Goal: Information Seeking & Learning: Learn about a topic

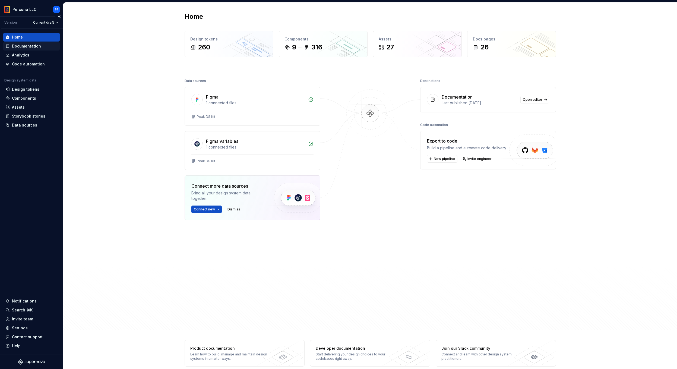
click at [28, 47] on div "Documentation" at bounding box center [26, 45] width 29 height 5
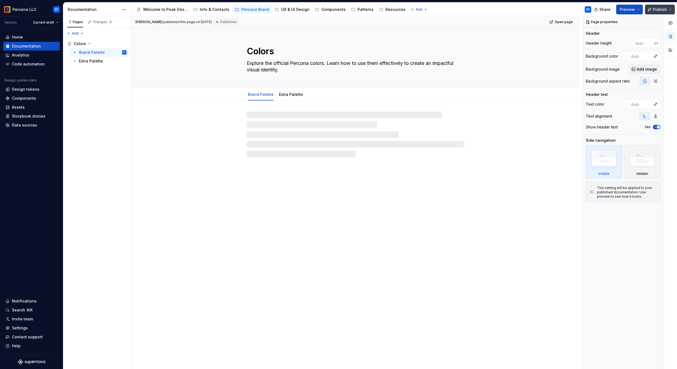
click at [670, 9] on button "Publish" at bounding box center [660, 10] width 30 height 10
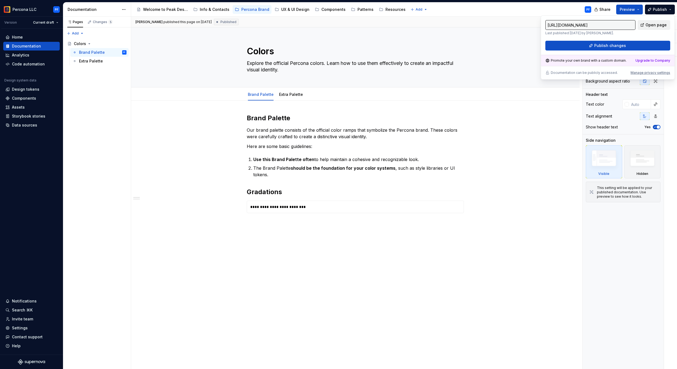
click at [656, 26] on span "Open page" at bounding box center [656, 24] width 21 height 5
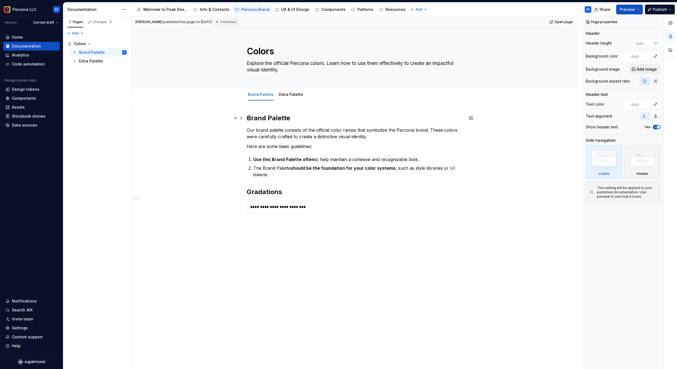
click at [170, 114] on div "**********" at bounding box center [355, 222] width 449 height 243
click at [98, 21] on div "Changes 5" at bounding box center [103, 22] width 20 height 4
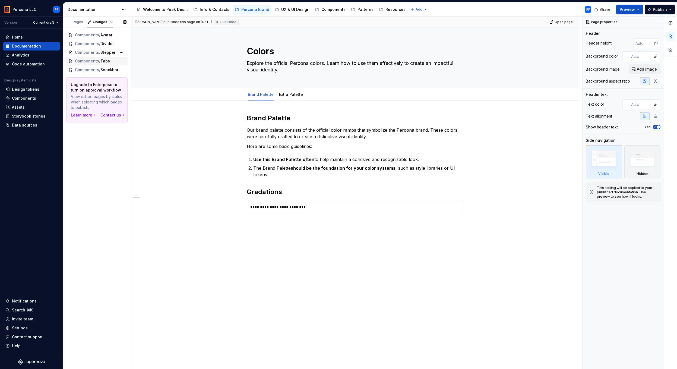
type textarea "*"
click at [76, 25] on div "Pages" at bounding box center [75, 22] width 20 height 8
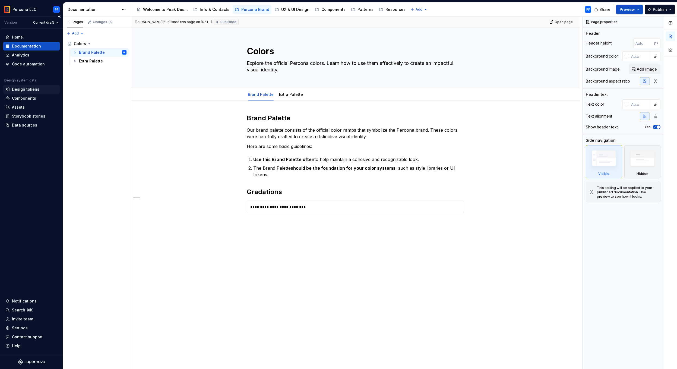
click at [20, 90] on div "Design tokens" at bounding box center [25, 89] width 27 height 5
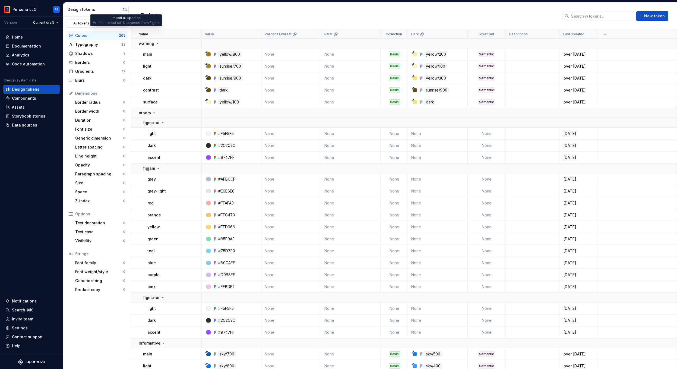
click at [124, 10] on button "button" at bounding box center [125, 10] width 8 height 8
click at [20, 89] on div "Design tokens" at bounding box center [25, 89] width 27 height 5
click at [22, 115] on div "Storybook stories" at bounding box center [28, 116] width 33 height 5
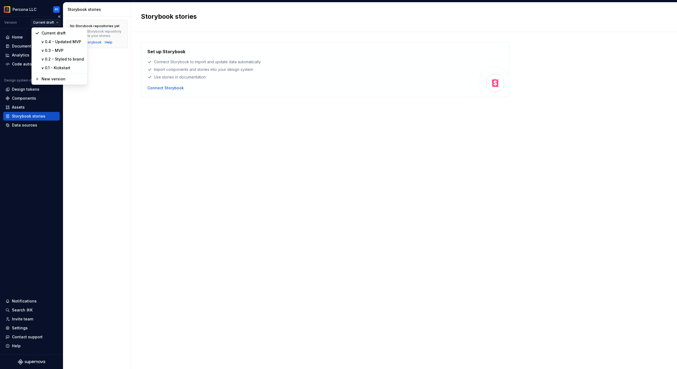
click at [45, 22] on html "Percona LLC PF Version Current draft Home Documentation Analytics Code automati…" at bounding box center [338, 184] width 677 height 369
click at [119, 144] on html "Percona LLC PF Version Current draft Home Documentation Analytics Code automati…" at bounding box center [338, 184] width 677 height 369
click at [23, 91] on div "Design tokens" at bounding box center [25, 89] width 27 height 5
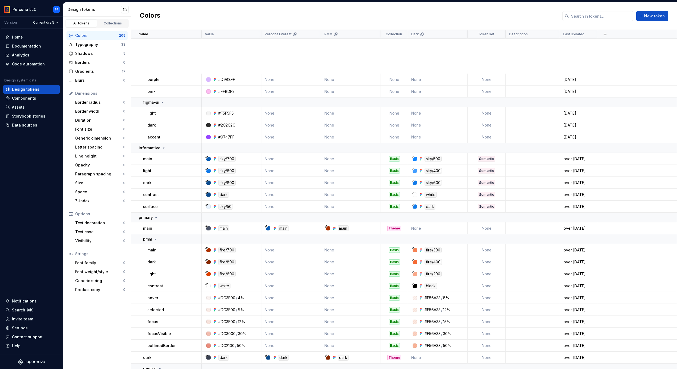
scroll to position [407, 0]
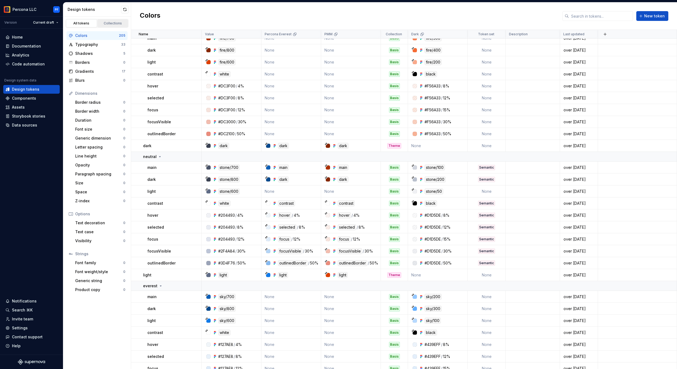
click at [107, 23] on div "Collections" at bounding box center [112, 23] width 27 height 4
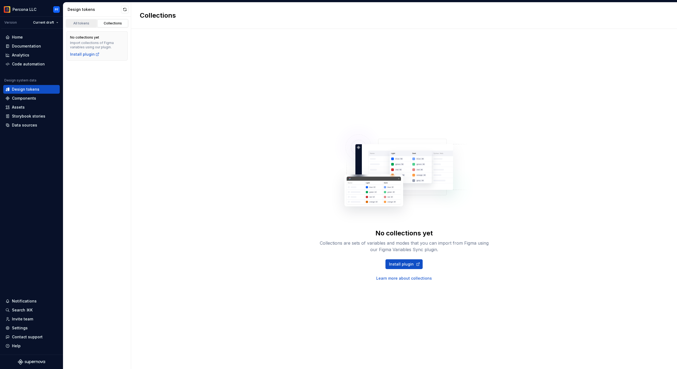
click at [83, 24] on div "All tokens" at bounding box center [81, 23] width 27 height 4
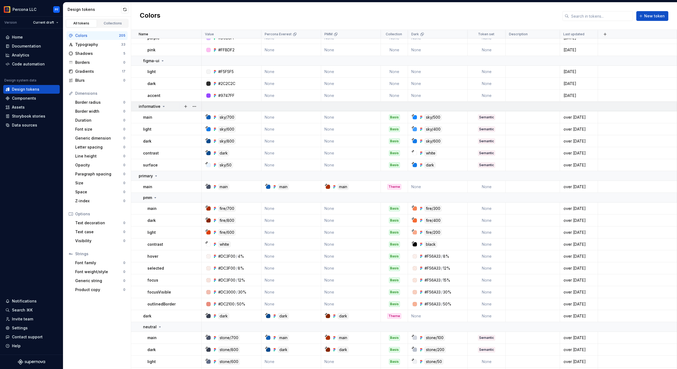
scroll to position [364, 0]
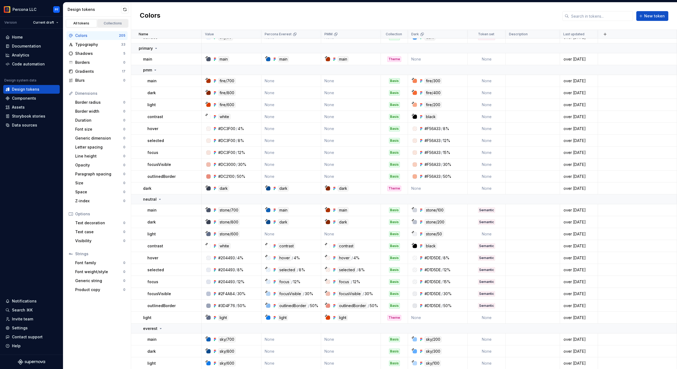
click at [104, 22] on div "Collections" at bounding box center [112, 23] width 27 height 4
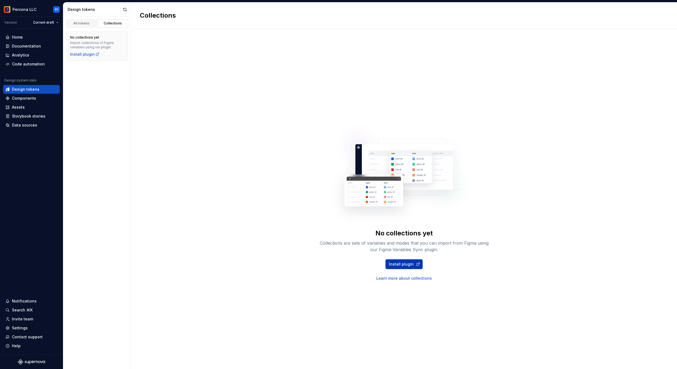
click at [403, 266] on span "Install plugin" at bounding box center [401, 264] width 25 height 5
click at [125, 9] on button "button" at bounding box center [125, 10] width 8 height 8
click at [88, 23] on div "All tokens" at bounding box center [81, 23] width 27 height 4
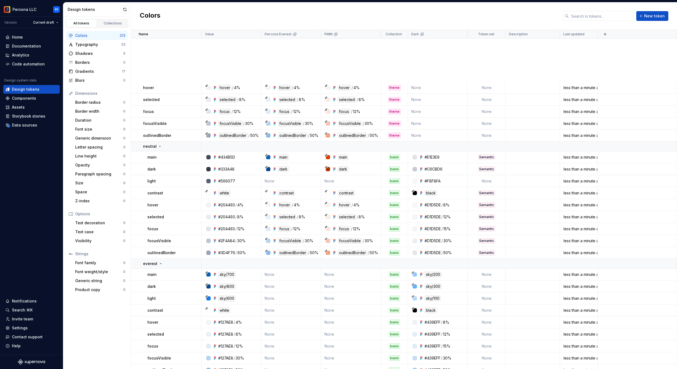
scroll to position [937, 0]
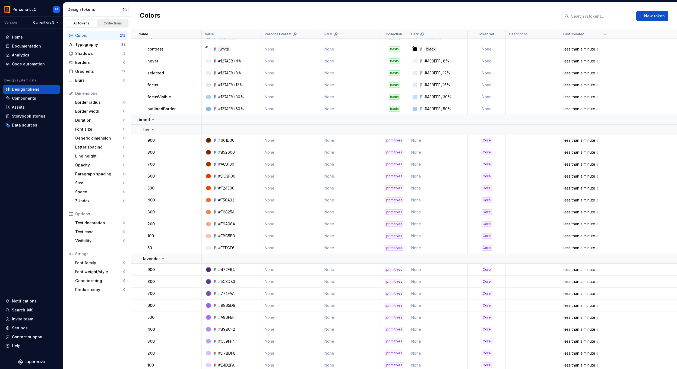
click at [111, 23] on div "Collections" at bounding box center [112, 23] width 27 height 4
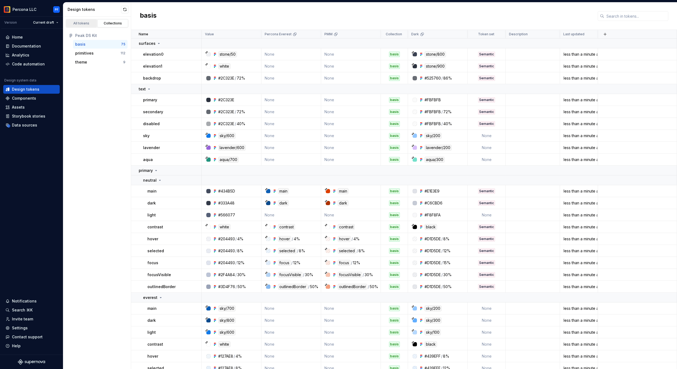
click at [85, 21] on div "All tokens" at bounding box center [81, 23] width 27 height 4
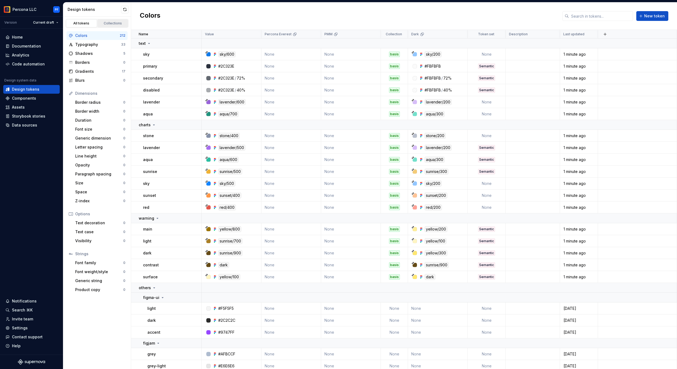
click at [111, 21] on link "Collections" at bounding box center [112, 23] width 31 height 8
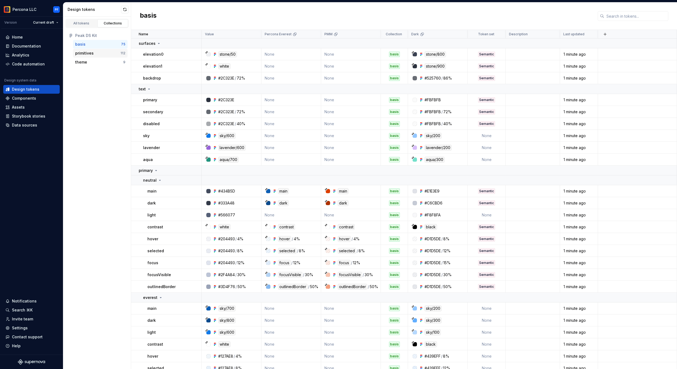
click at [87, 54] on div "primitives" at bounding box center [84, 53] width 18 height 5
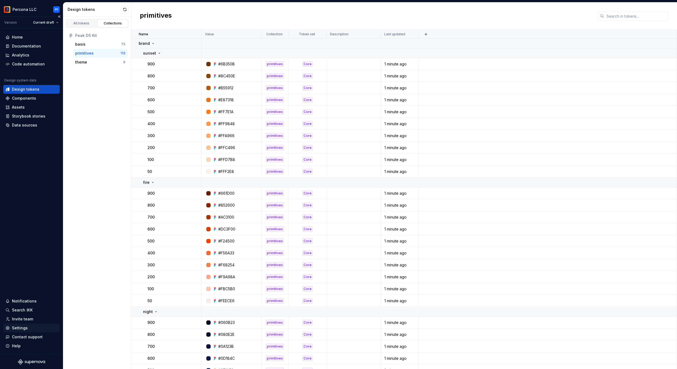
click at [29, 329] on div "Settings" at bounding box center [31, 327] width 52 height 5
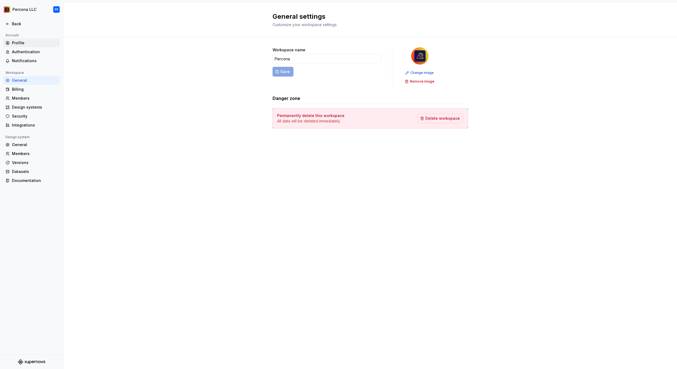
click at [24, 43] on div "Profile" at bounding box center [35, 42] width 46 height 5
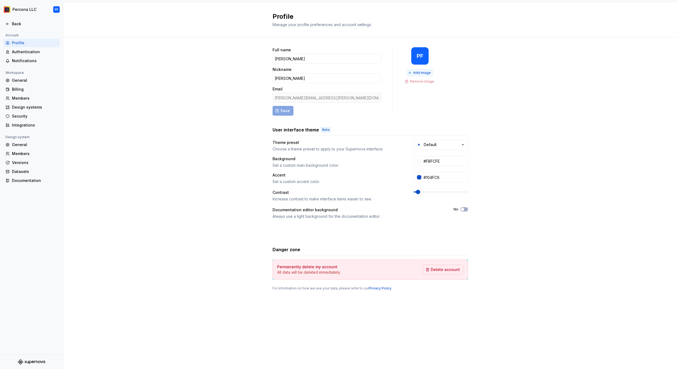
click at [420, 71] on button "Add image" at bounding box center [420, 73] width 27 height 8
click at [421, 74] on span "Change image" at bounding box center [422, 73] width 23 height 4
click at [446, 146] on button "Default" at bounding box center [441, 145] width 54 height 10
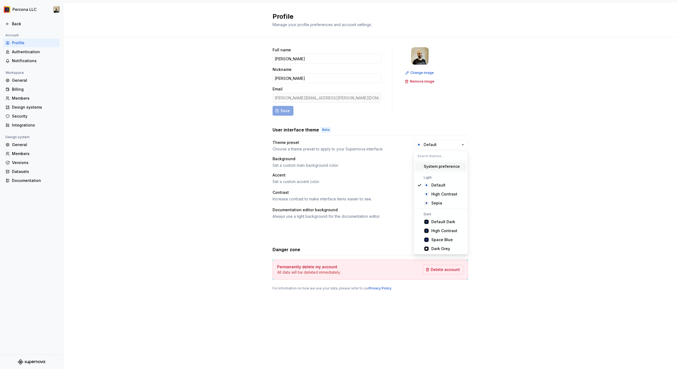
click at [504, 139] on div "Full name [PERSON_NAME] Nickname [PERSON_NAME] [PERSON_NAME][EMAIL_ADDRESS][PER…" at bounding box center [370, 174] width 614 height 274
click at [461, 143] on icon "button" at bounding box center [462, 144] width 5 height 5
click at [441, 166] on div "System preference" at bounding box center [442, 166] width 36 height 5
click at [501, 148] on div "Full name [PERSON_NAME] Nickname [PERSON_NAME] [PERSON_NAME][EMAIL_ADDRESS][PER…" at bounding box center [370, 174] width 614 height 274
click at [28, 54] on div "Authentication" at bounding box center [35, 51] width 46 height 5
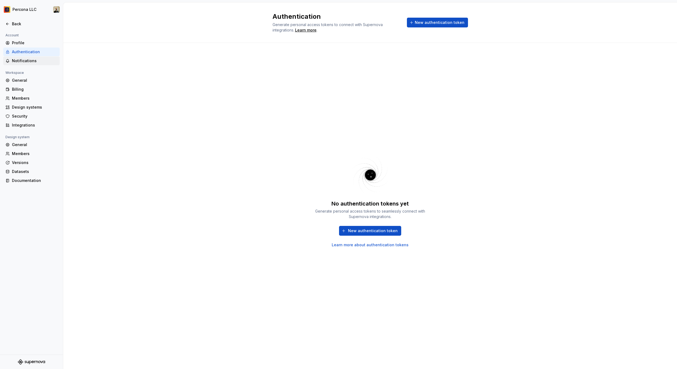
click at [26, 60] on div "Notifications" at bounding box center [35, 60] width 46 height 5
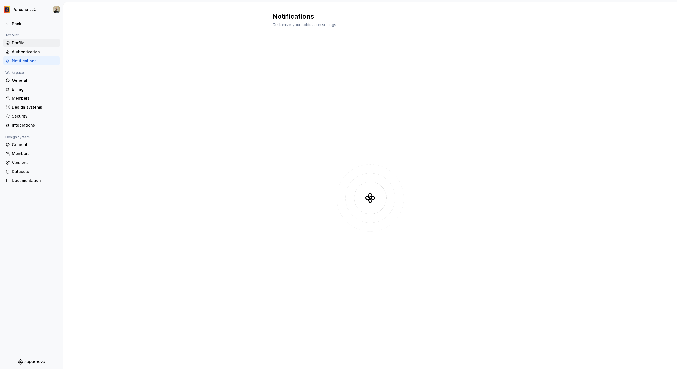
click at [21, 45] on div "Profile" at bounding box center [35, 42] width 46 height 5
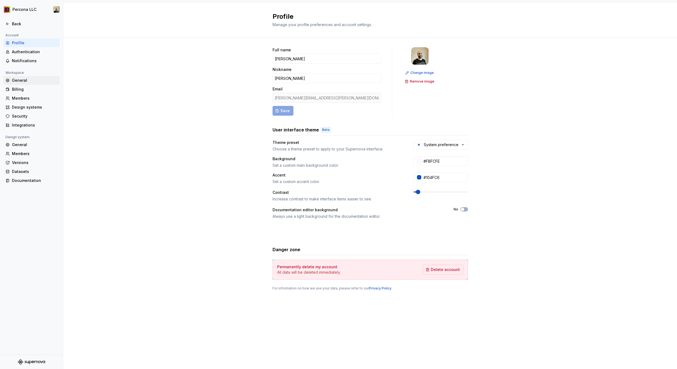
click at [25, 81] on div "General" at bounding box center [35, 80] width 46 height 5
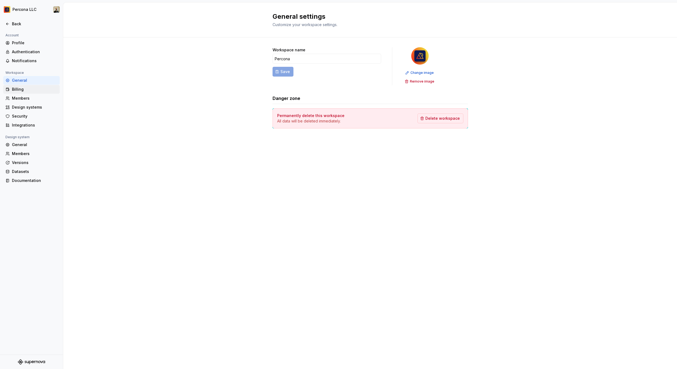
click at [23, 91] on div "Billing" at bounding box center [35, 89] width 46 height 5
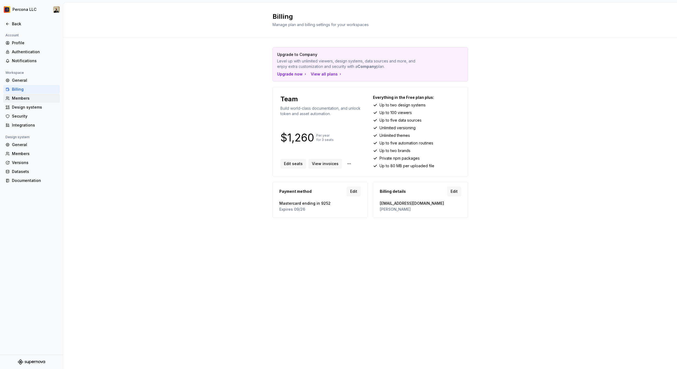
click at [26, 99] on div "Members" at bounding box center [35, 98] width 46 height 5
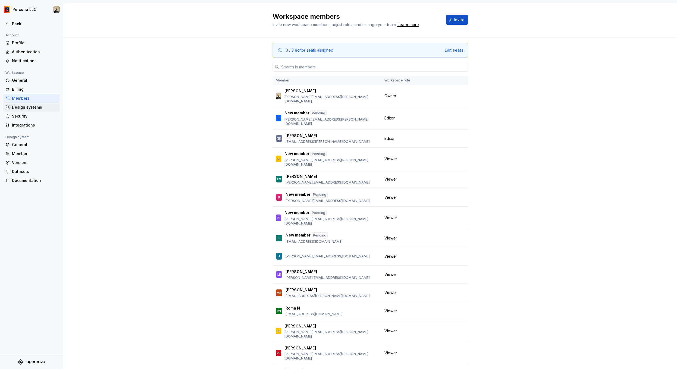
click at [32, 106] on div "Design systems" at bounding box center [35, 107] width 46 height 5
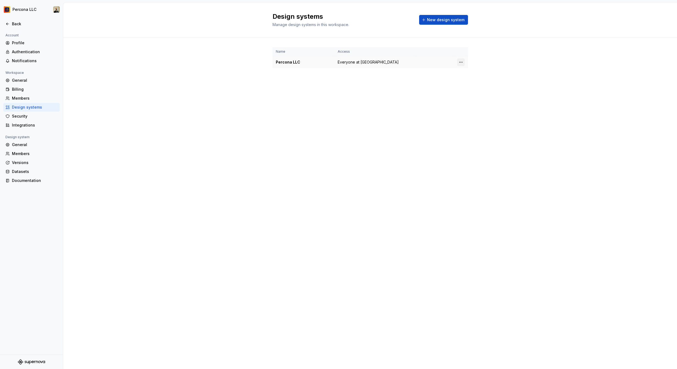
click at [462, 62] on html "Percona LLC Back Account Profile Authentication Notifications Workspace General…" at bounding box center [338, 184] width 677 height 369
click at [476, 81] on div "Design system settings" at bounding box center [493, 81] width 52 height 5
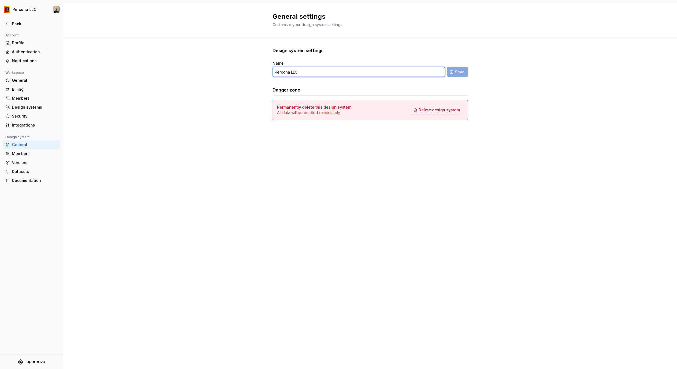
click at [306, 71] on input "Percona LLC" at bounding box center [359, 72] width 172 height 10
click at [286, 72] on input "Percona" at bounding box center [359, 72] width 172 height 10
click at [461, 72] on span "Save" at bounding box center [460, 71] width 10 height 5
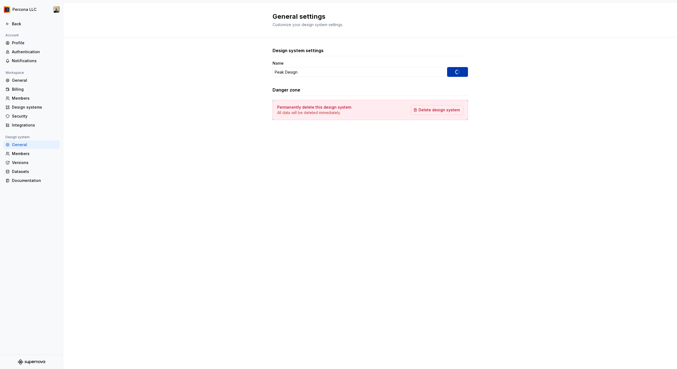
type input "Peak Design"
click at [28, 155] on div "Members" at bounding box center [35, 153] width 46 height 5
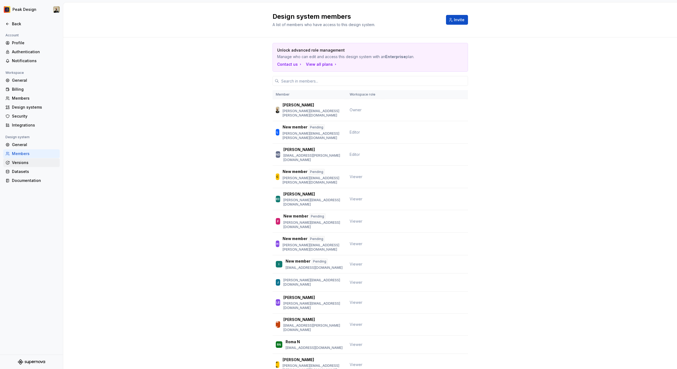
click at [27, 162] on div "Versions" at bounding box center [35, 162] width 46 height 5
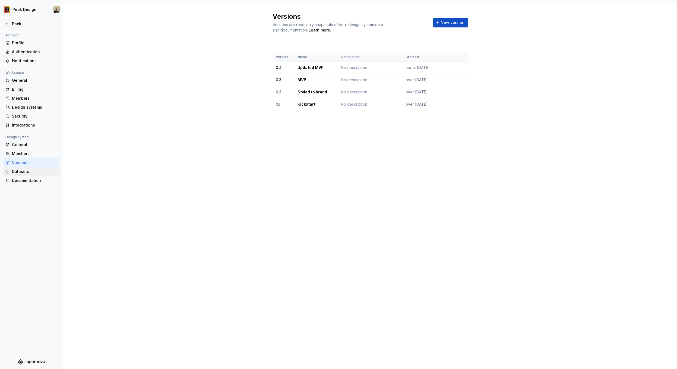
click at [29, 172] on div "Datasets" at bounding box center [35, 171] width 46 height 5
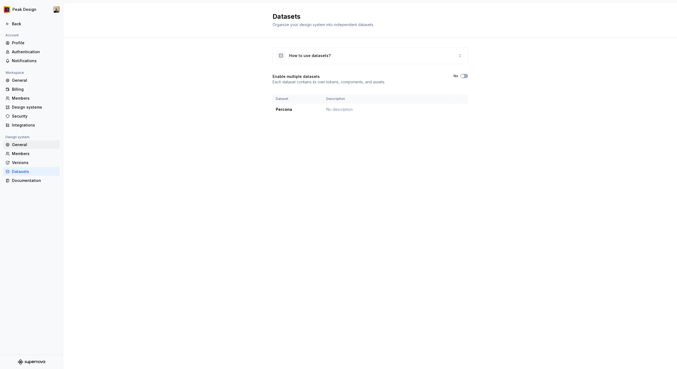
click at [20, 143] on div "General" at bounding box center [35, 144] width 46 height 5
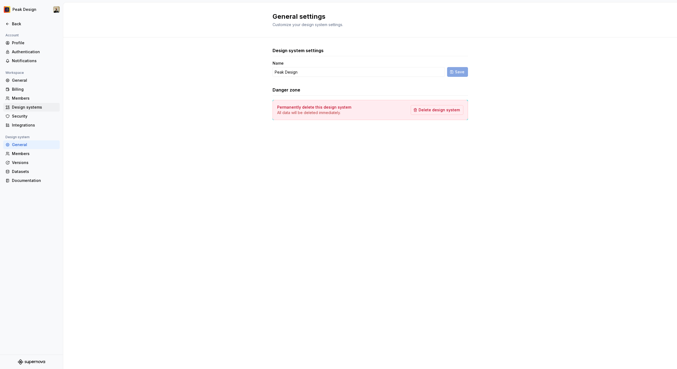
click at [25, 107] on div "Design systems" at bounding box center [35, 107] width 46 height 5
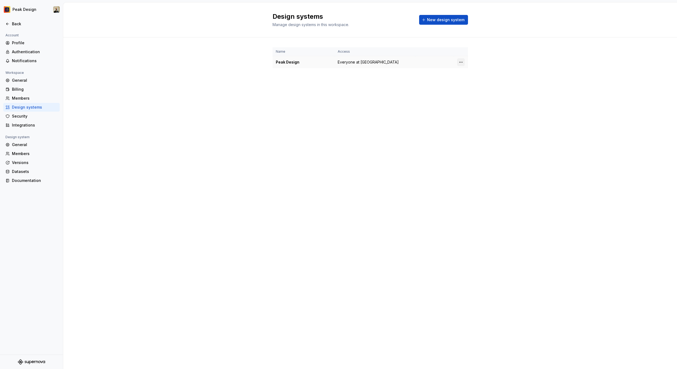
click at [463, 62] on html "Peak Design Back Account Profile Authentication Notifications Workspace General…" at bounding box center [338, 184] width 677 height 369
click at [397, 103] on html "Peak Design Back Account Profile Authentication Notifications Workspace General…" at bounding box center [338, 184] width 677 height 369
click at [23, 119] on div "Security" at bounding box center [31, 116] width 56 height 9
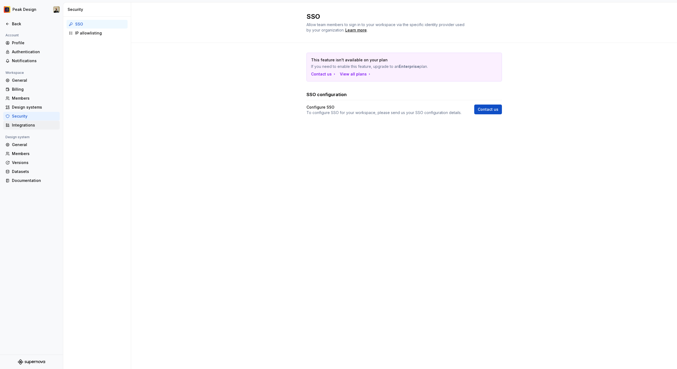
click at [23, 122] on div "Integrations" at bounding box center [31, 125] width 56 height 9
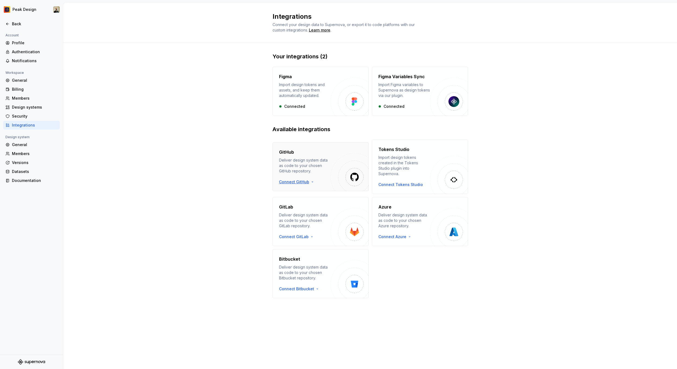
click at [297, 180] on html "Peak Design Back Account Profile Authentication Notifications Workspace General…" at bounding box center [338, 184] width 677 height 369
click at [219, 183] on html "Peak Design Back Account Profile Authentication Notifications Workspace General…" at bounding box center [338, 184] width 677 height 369
click at [24, 144] on div "General" at bounding box center [35, 144] width 46 height 5
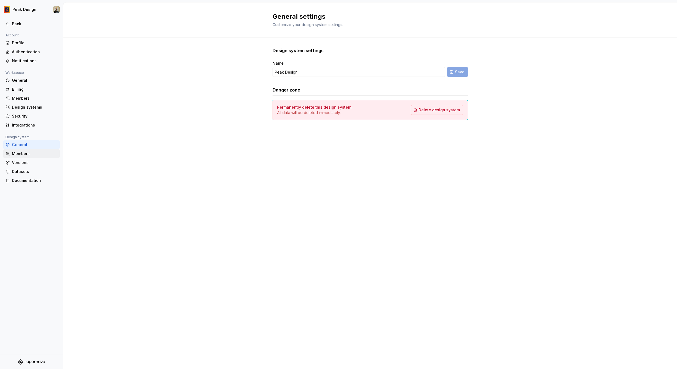
click at [30, 152] on div "Members" at bounding box center [35, 153] width 46 height 5
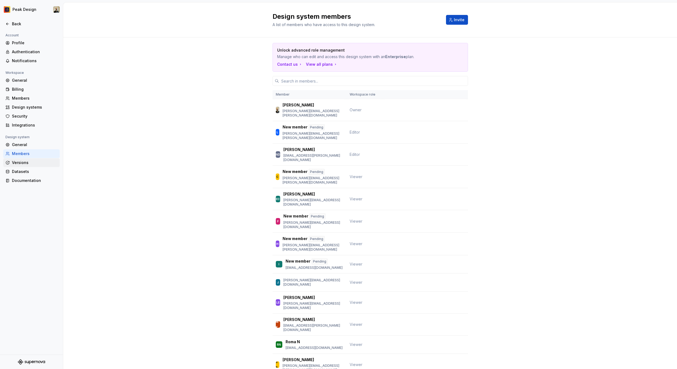
click at [30, 162] on div "Versions" at bounding box center [35, 162] width 46 height 5
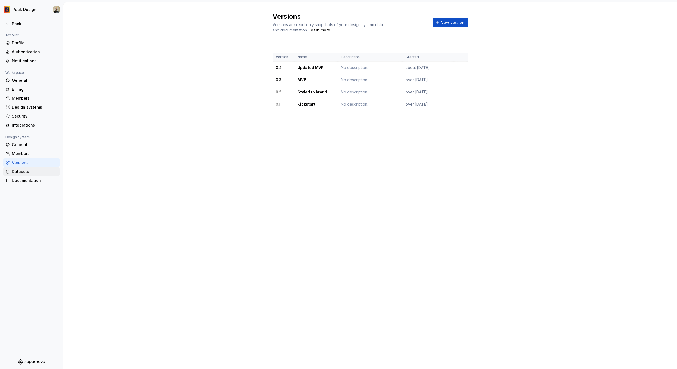
click at [27, 171] on div "Datasets" at bounding box center [35, 171] width 46 height 5
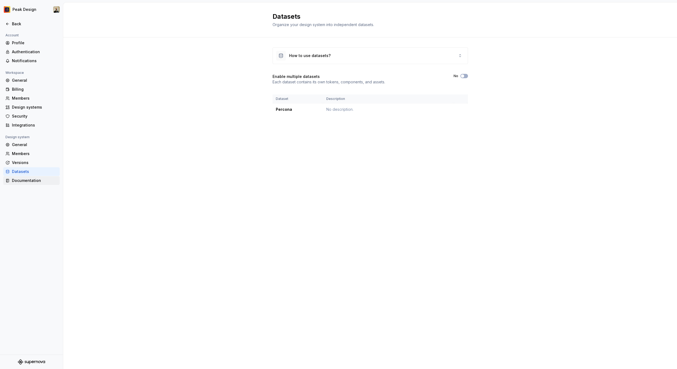
click at [29, 180] on div "Documentation" at bounding box center [35, 180] width 46 height 5
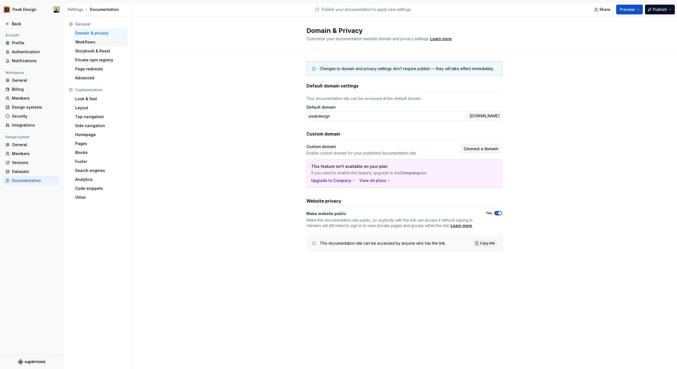
click at [96, 42] on div "Workflows" at bounding box center [100, 41] width 50 height 5
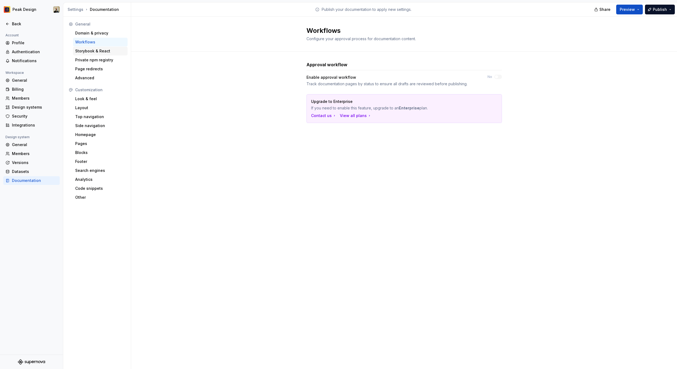
click at [95, 51] on div "Storybook & React" at bounding box center [100, 50] width 50 height 5
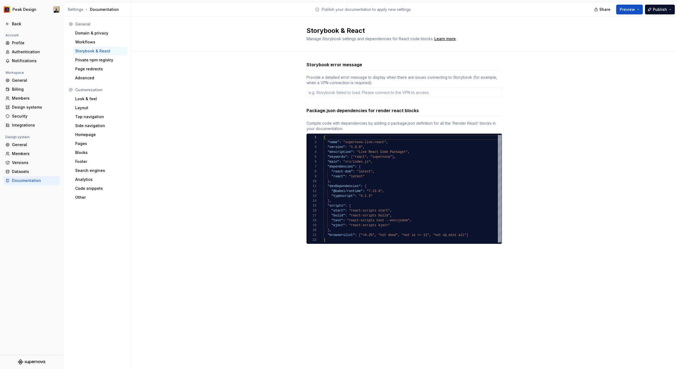
scroll to position [29, 37]
click at [363, 164] on div "{ "name" : "supernova-live-react" , "version" : "1.0.0" , "description" : "Live…" at bounding box center [413, 189] width 178 height 108
click at [224, 152] on div "Storybook error message Provide a detailed error message to display when there …" at bounding box center [404, 158] width 546 height 213
click at [94, 57] on div "Private npm registry" at bounding box center [100, 60] width 55 height 9
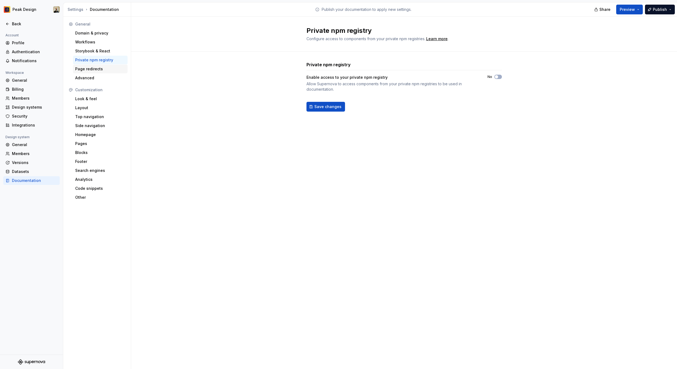
click at [80, 70] on div "Page redirects" at bounding box center [100, 68] width 50 height 5
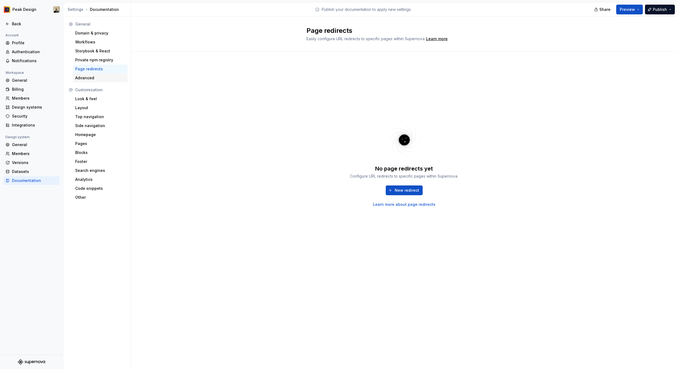
click at [89, 78] on div "Advanced" at bounding box center [100, 77] width 50 height 5
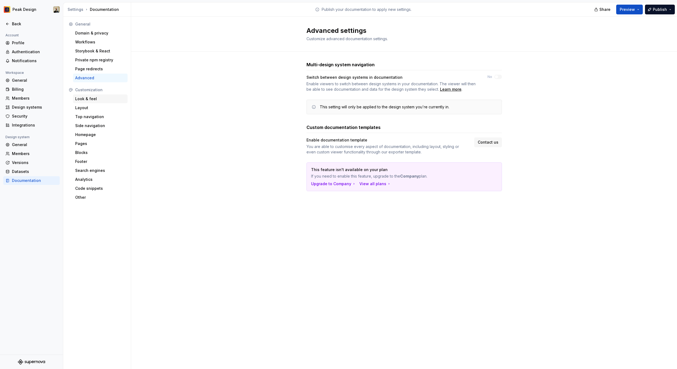
click at [89, 97] on div "Look & feel" at bounding box center [100, 98] width 50 height 5
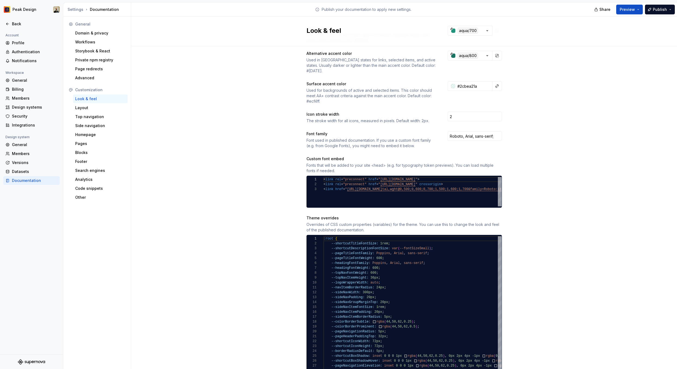
scroll to position [56, 0]
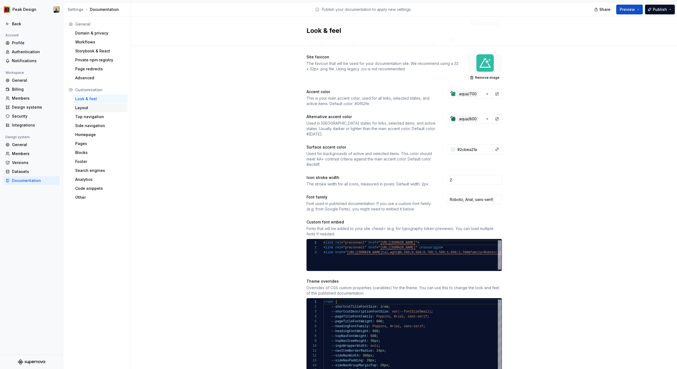
click at [92, 110] on div "Layout" at bounding box center [100, 107] width 50 height 5
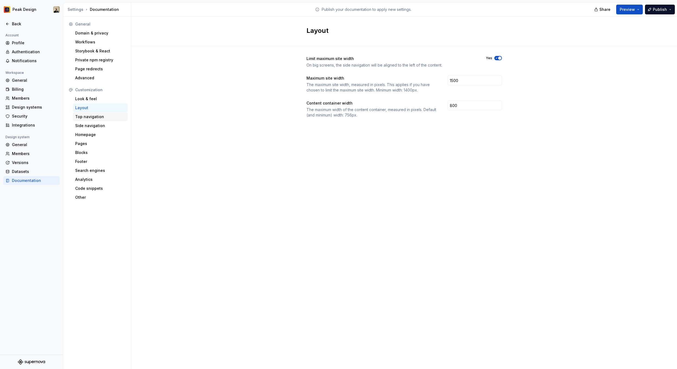
click at [93, 117] on div "Top navigation" at bounding box center [100, 116] width 50 height 5
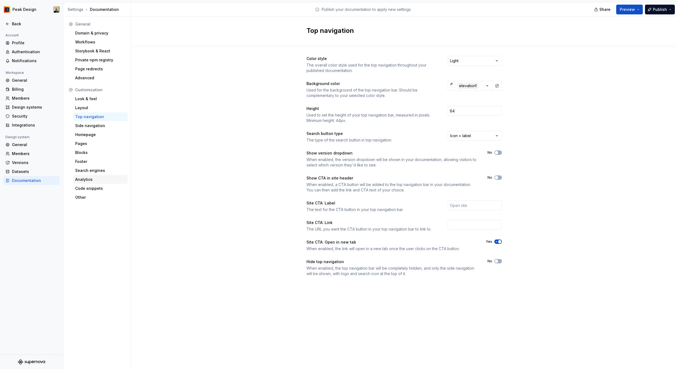
click at [91, 181] on div "Analytics" at bounding box center [100, 179] width 50 height 5
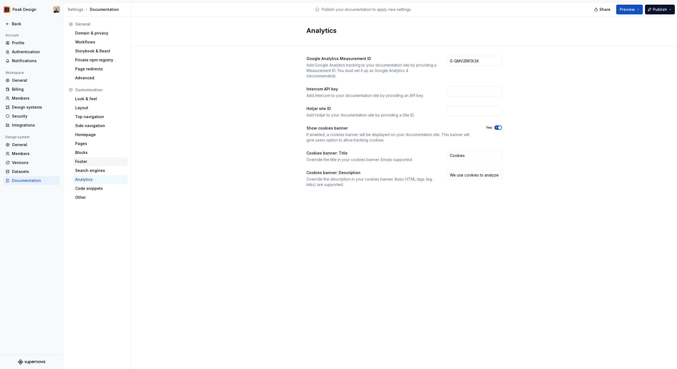
click at [86, 163] on div "Footer" at bounding box center [100, 161] width 50 height 5
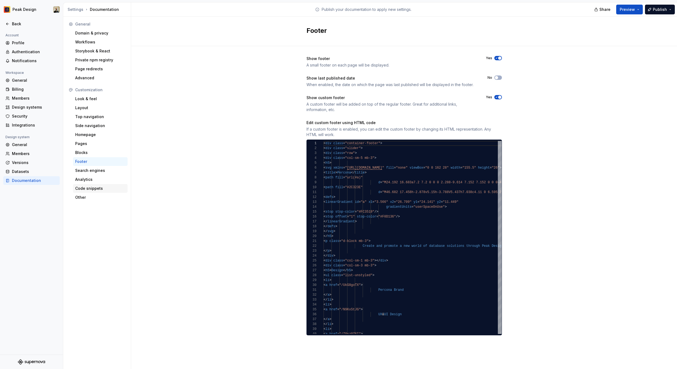
click at [85, 190] on div "Code snippets" at bounding box center [100, 188] width 50 height 5
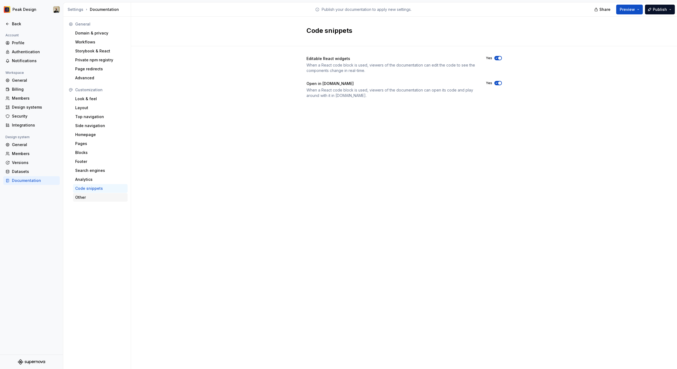
click at [82, 197] on div "Other" at bounding box center [100, 197] width 50 height 5
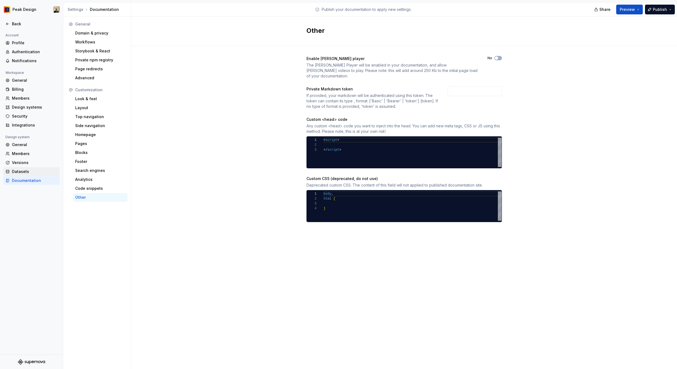
click at [31, 173] on div "Datasets" at bounding box center [35, 171] width 46 height 5
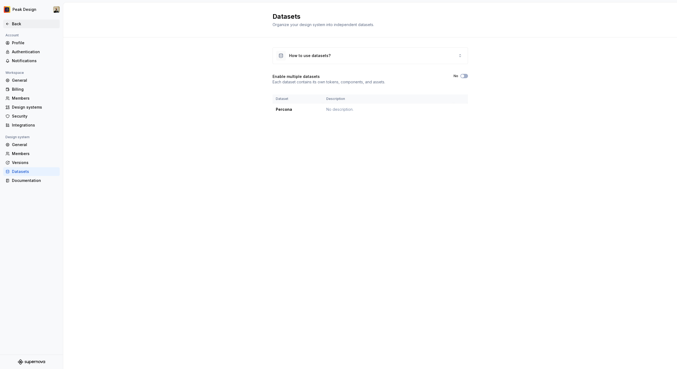
click at [14, 22] on div "Back" at bounding box center [35, 23] width 46 height 5
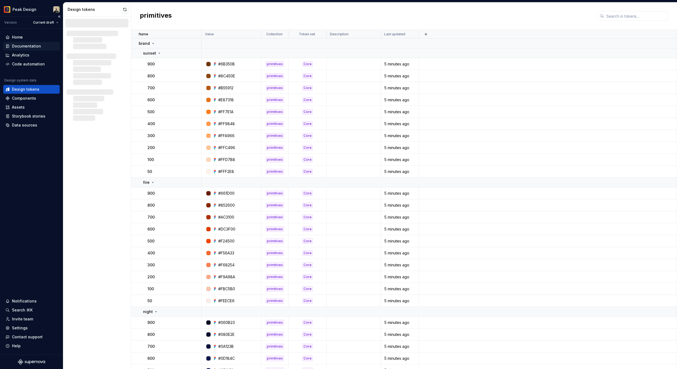
click at [24, 44] on div "Documentation" at bounding box center [26, 45] width 29 height 5
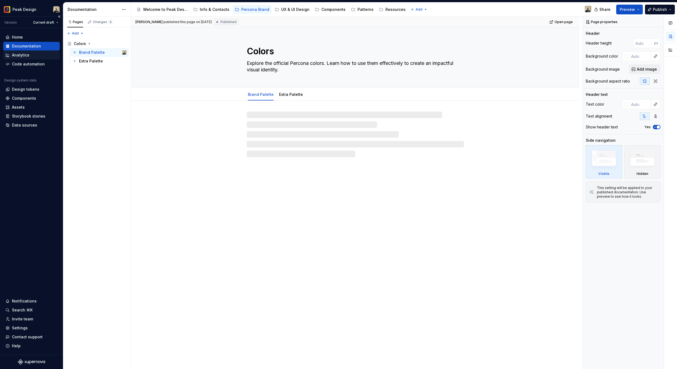
click at [23, 56] on div "Analytics" at bounding box center [20, 54] width 17 height 5
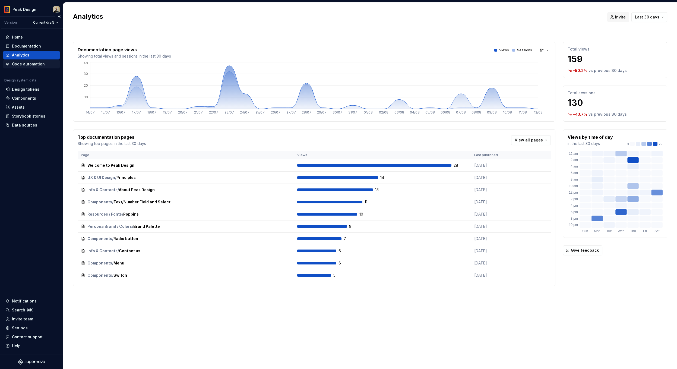
click at [22, 61] on div "Code automation" at bounding box center [31, 64] width 56 height 9
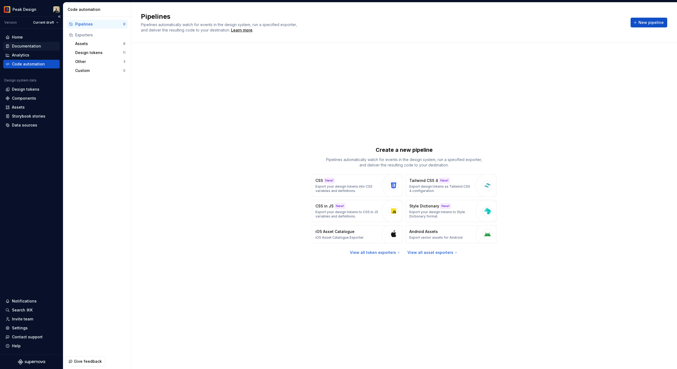
click at [18, 46] on div "Documentation" at bounding box center [26, 45] width 29 height 5
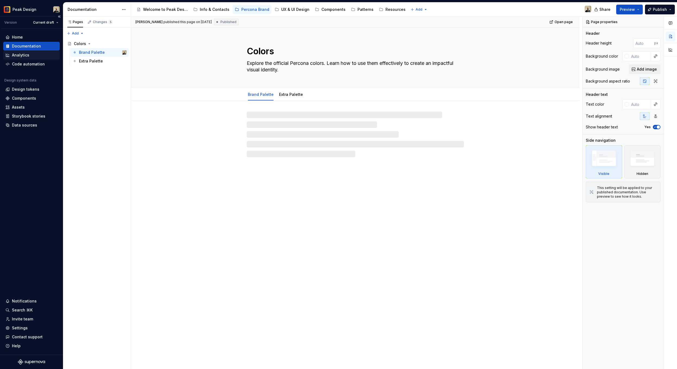
type textarea "*"
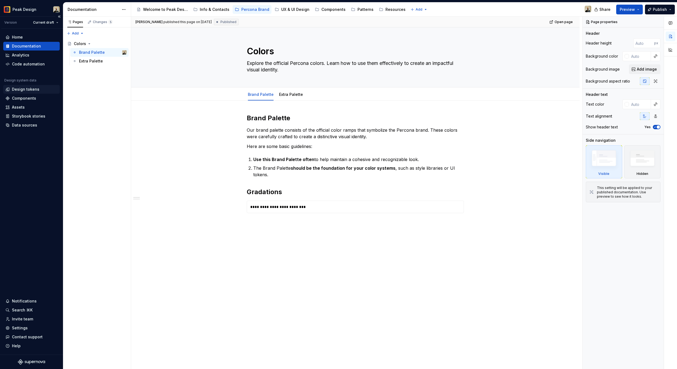
click at [28, 91] on div "Design tokens" at bounding box center [25, 89] width 27 height 5
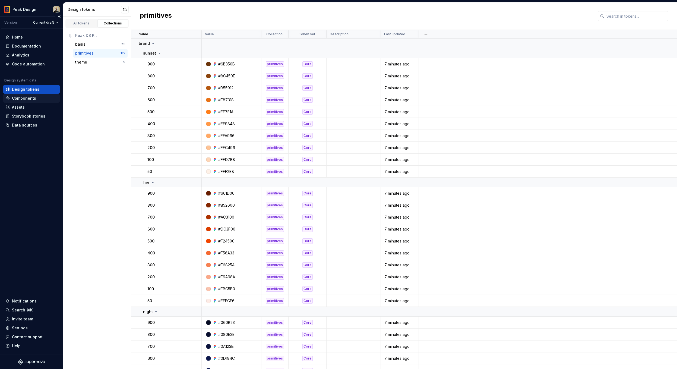
click at [26, 100] on div "Components" at bounding box center [24, 98] width 24 height 5
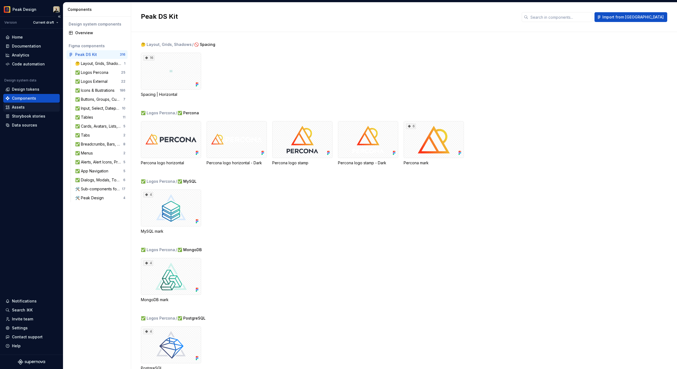
click at [23, 107] on div "Assets" at bounding box center [18, 107] width 13 height 5
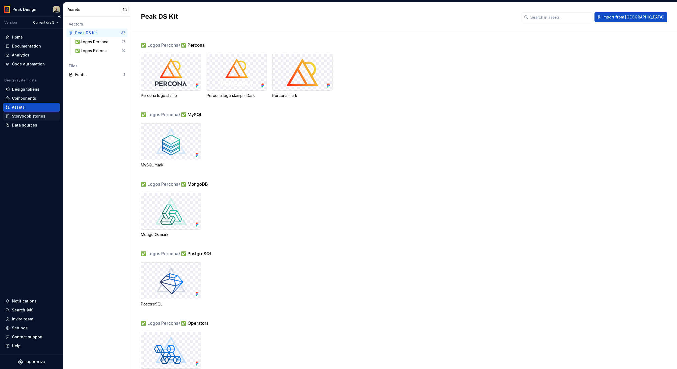
click at [23, 118] on div "Storybook stories" at bounding box center [28, 116] width 33 height 5
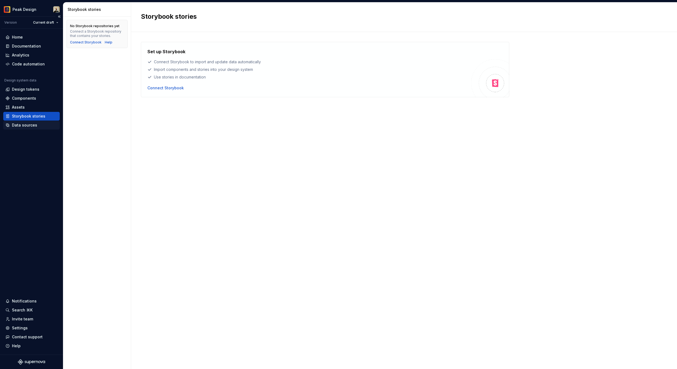
click at [22, 127] on div "Data sources" at bounding box center [24, 124] width 25 height 5
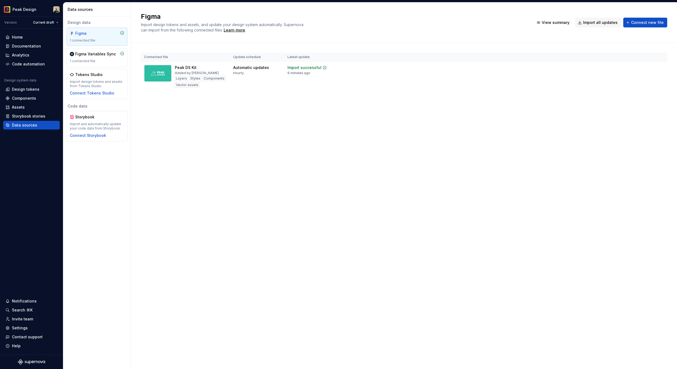
click at [347, 181] on div "Figma Import design tokens and assets, and update your design system automatica…" at bounding box center [404, 185] width 546 height 367
